Goal: Check status: Check status

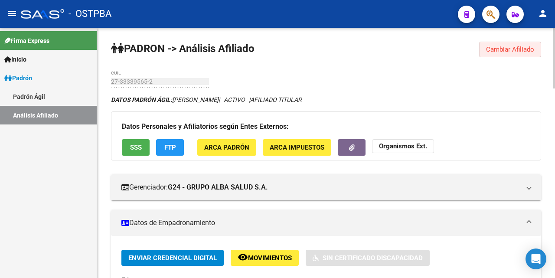
click at [519, 52] on span "Cambiar Afiliado" at bounding box center [510, 50] width 48 height 8
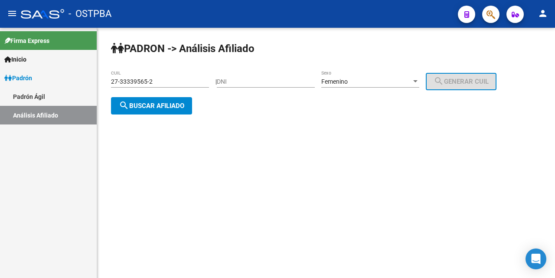
click at [192, 81] on input "27-33339565-2" at bounding box center [160, 81] width 98 height 7
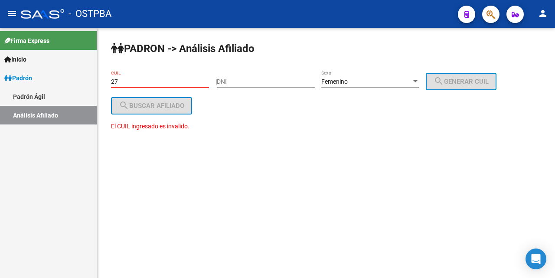
type input "2"
click at [235, 83] on input "DNI" at bounding box center [266, 81] width 98 height 7
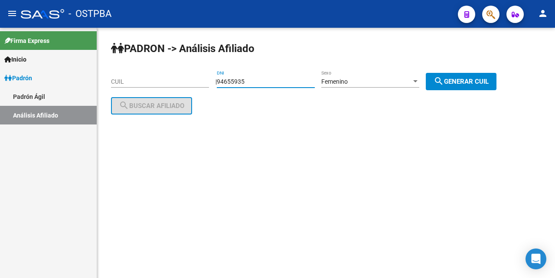
type input "94655935"
drag, startPoint x: 473, startPoint y: 83, endPoint x: 460, endPoint y: 83, distance: 12.6
click at [460, 83] on span "search Generar CUIL" at bounding box center [461, 82] width 55 height 8
type input "27-94655935-6"
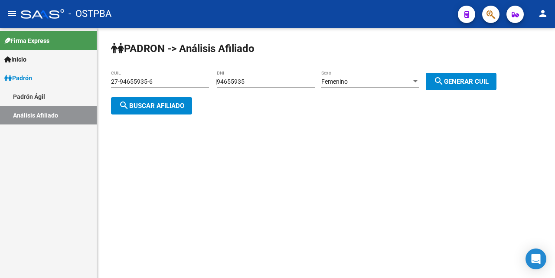
drag, startPoint x: 177, startPoint y: 105, endPoint x: 181, endPoint y: 107, distance: 4.7
click at [181, 107] on span "search Buscar afiliado" at bounding box center [151, 106] width 65 height 8
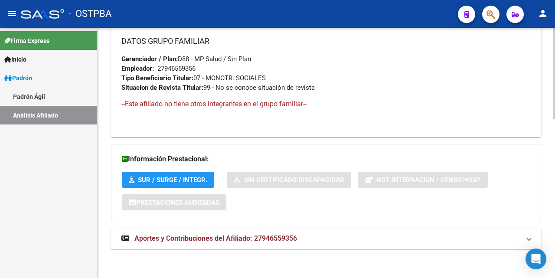
scroll to position [435, 0]
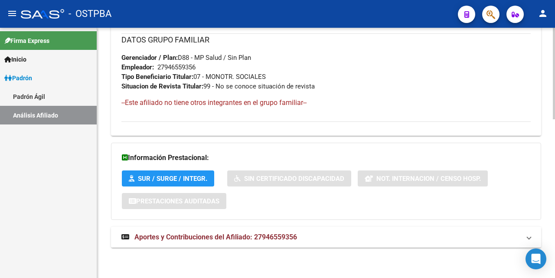
click at [241, 239] on span "Aportes y Contribuciones del Afiliado: 27946559356" at bounding box center [215, 237] width 163 height 8
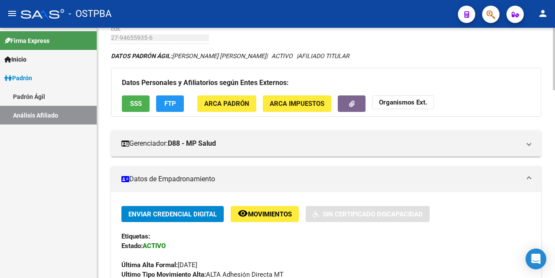
scroll to position [43, 0]
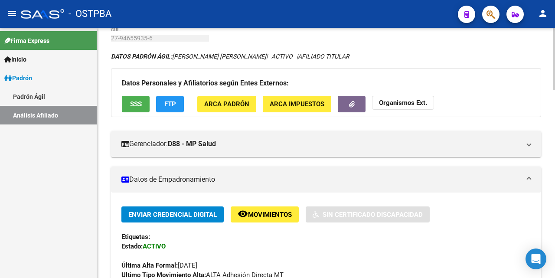
click at [147, 103] on button "SSS" at bounding box center [136, 104] width 28 height 16
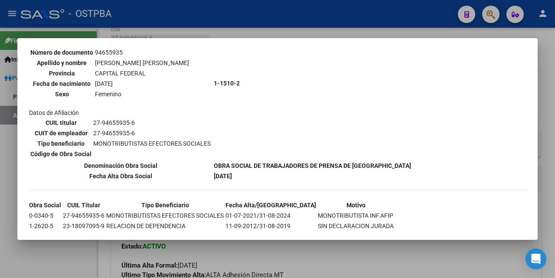
scroll to position [87, 0]
click at [307, 34] on div at bounding box center [277, 139] width 555 height 278
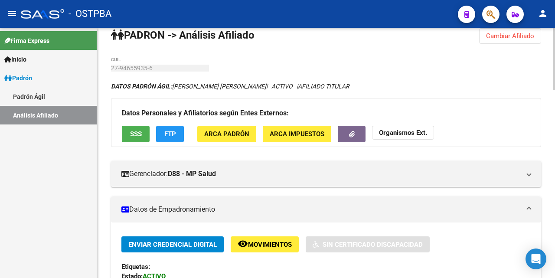
scroll to position [0, 0]
